Goal: Find specific page/section

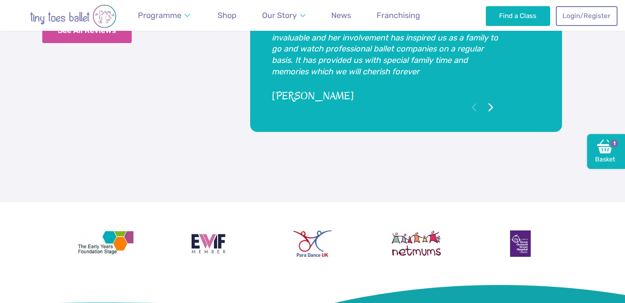
scroll to position [2096, 0]
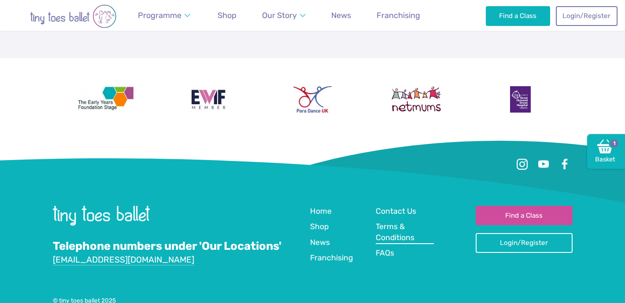
click at [396, 222] on span "Terms & Conditions" at bounding box center [395, 232] width 39 height 20
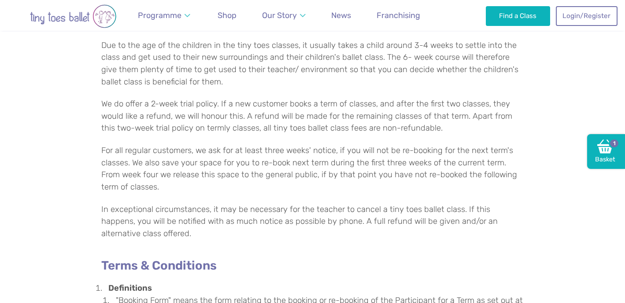
scroll to position [391, 0]
